Goal: Transaction & Acquisition: Obtain resource

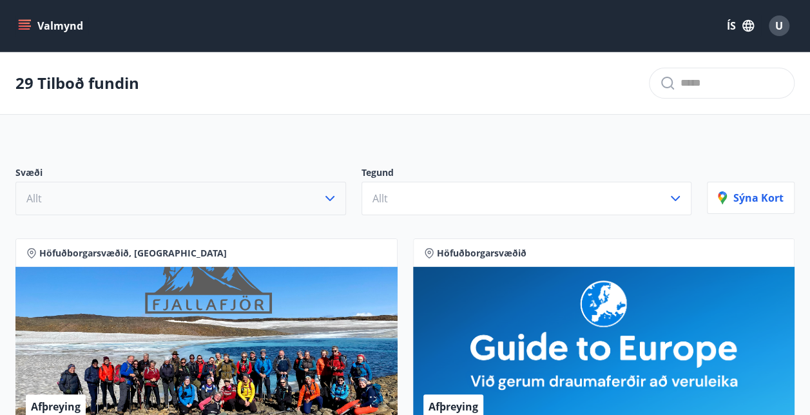
click at [331, 193] on icon "button" at bounding box center [329, 198] width 15 height 15
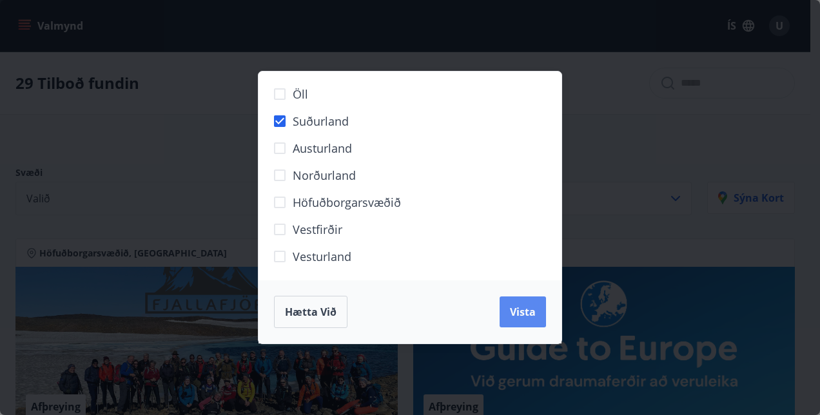
click at [521, 308] on span "Vista" at bounding box center [523, 312] width 26 height 14
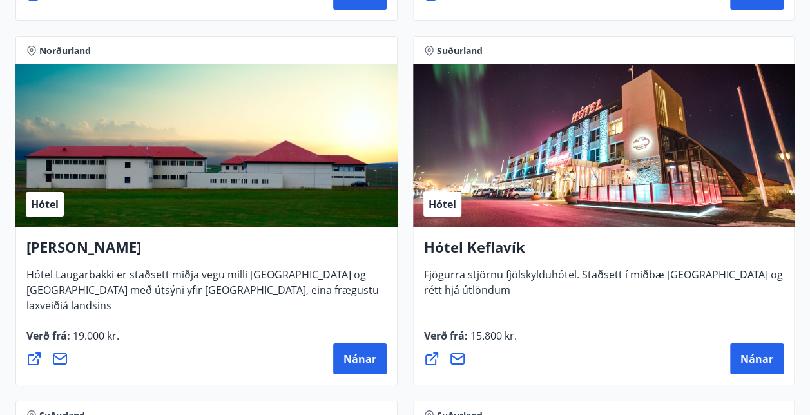
scroll to position [4665, 0]
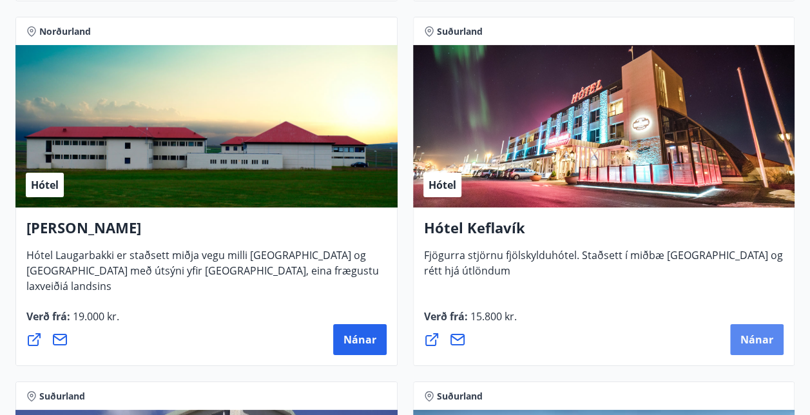
click at [755, 344] on span "Nánar" at bounding box center [756, 340] width 33 height 14
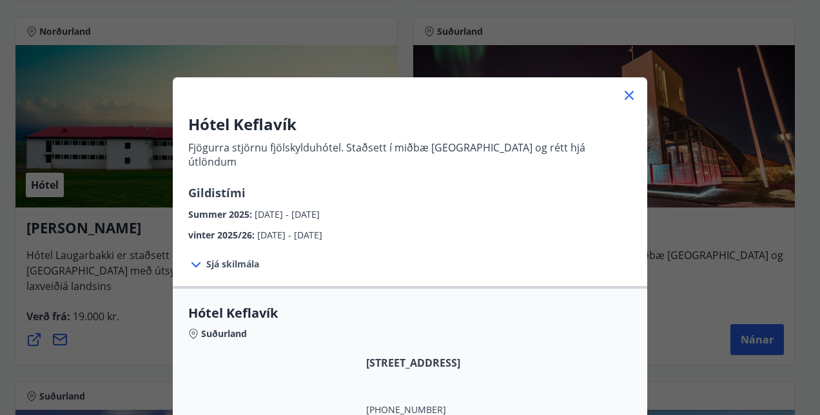
click at [624, 97] on icon at bounding box center [628, 95] width 15 height 15
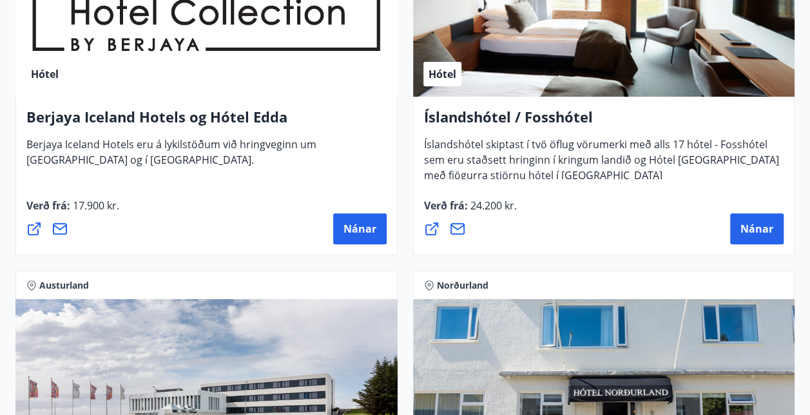
scroll to position [2581, 0]
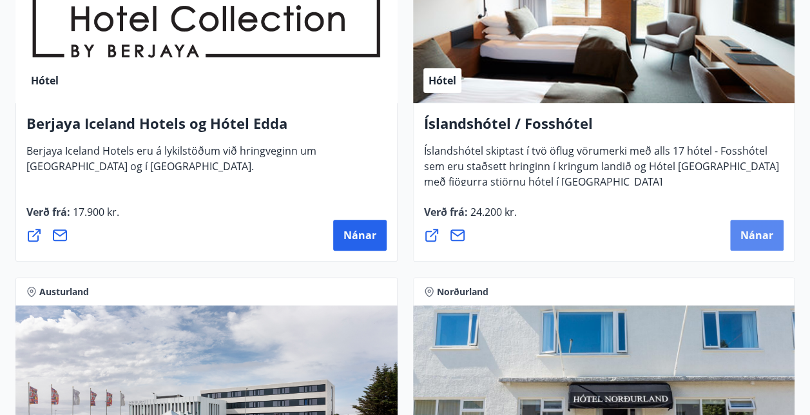
click at [750, 244] on button "Nánar" at bounding box center [756, 235] width 53 height 31
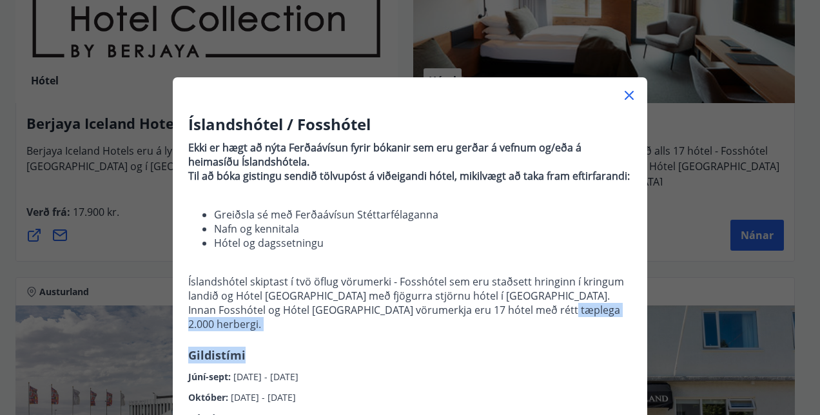
drag, startPoint x: 617, startPoint y: 336, endPoint x: 606, endPoint y: 326, distance: 14.1
click at [606, 326] on div "Íslandshótel / Fosshótel Ekki er hægt að nýta Ferðaávísun fyrir bókanir sem eru…" at bounding box center [410, 269] width 474 height 312
drag, startPoint x: 606, startPoint y: 326, endPoint x: 506, endPoint y: 362, distance: 106.2
click at [506, 363] on div "Júní-sept : [DATE] - [DATE]" at bounding box center [409, 373] width 443 height 21
click at [479, 333] on div "Íslandshótel / Fosshótel Ekki er hægt að nýta Ferðaávísun fyrir bókanir sem eru…" at bounding box center [410, 269] width 474 height 312
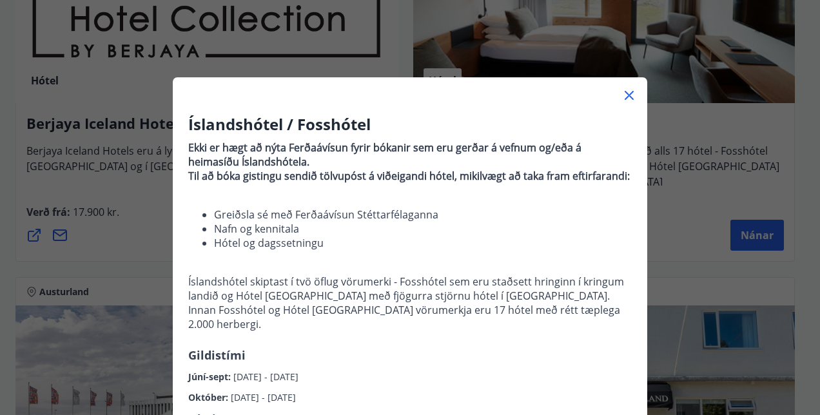
click at [628, 93] on icon at bounding box center [628, 95] width 15 height 15
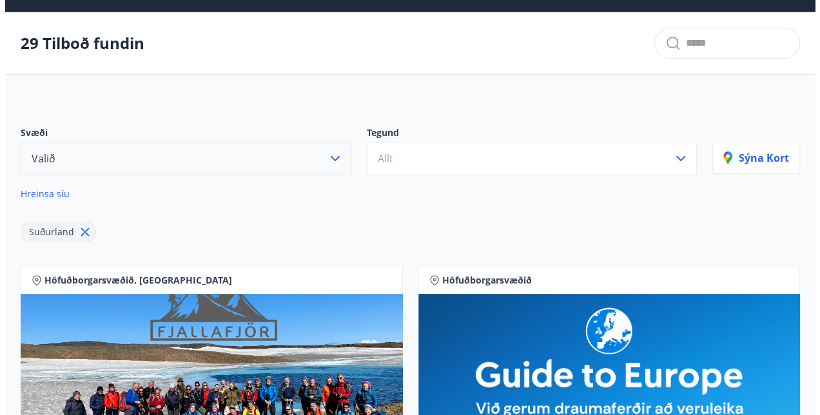
scroll to position [0, 0]
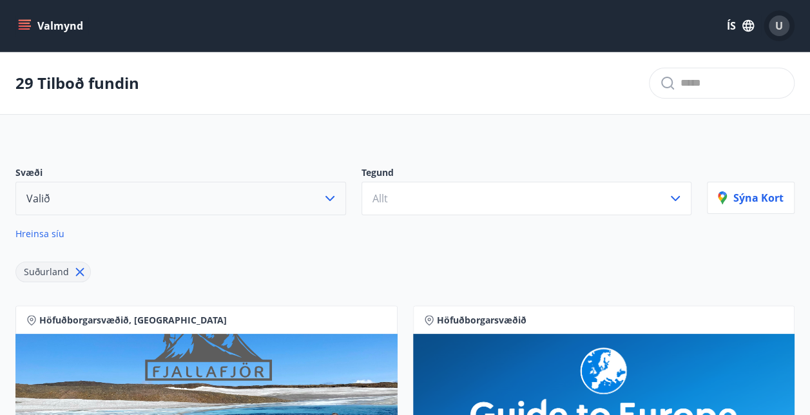
click at [777, 30] on span "U" at bounding box center [779, 26] width 8 height 14
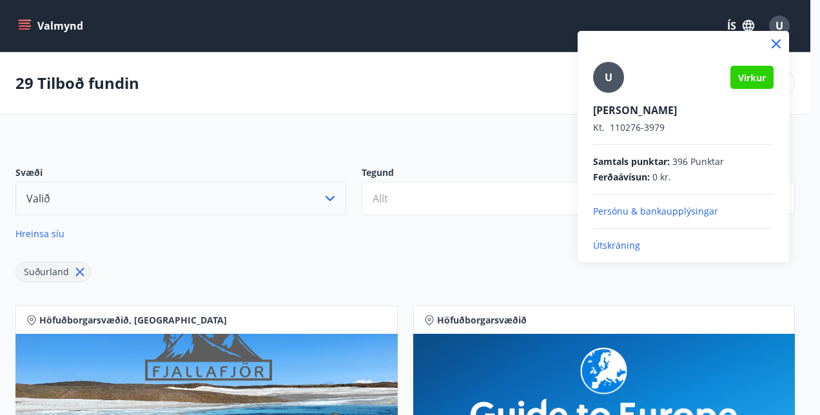
click at [622, 242] on p "Útskráning" at bounding box center [683, 245] width 180 height 13
